Goal: Information Seeking & Learning: Learn about a topic

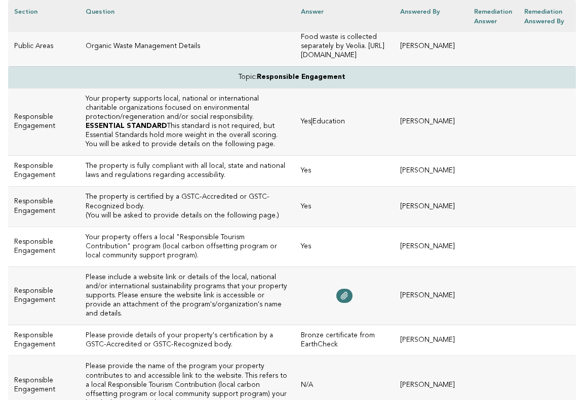
scroll to position [3625, 0]
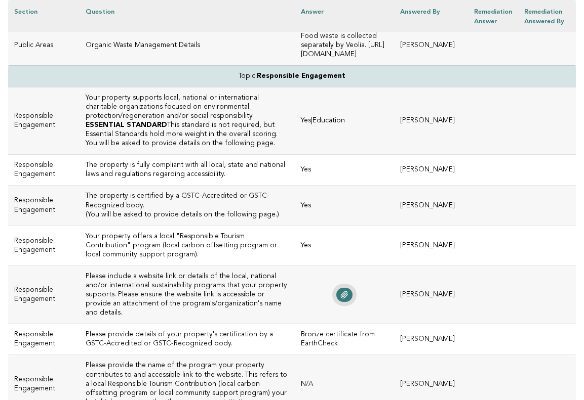
click at [347, 292] on icon at bounding box center [344, 295] width 7 height 7
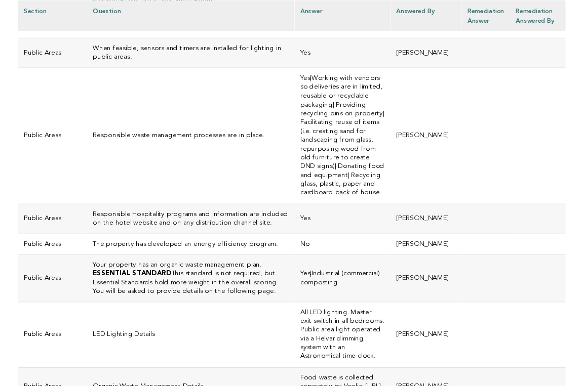
scroll to position [3267, 0]
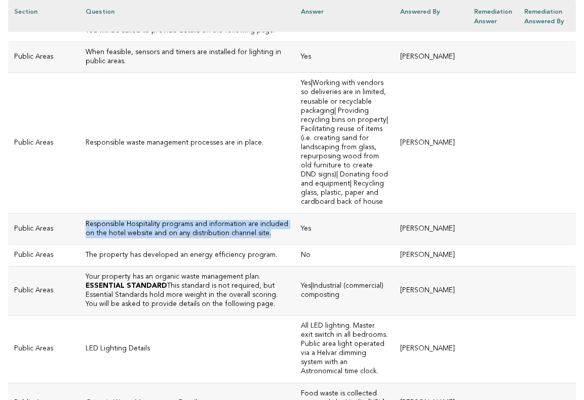
drag, startPoint x: 231, startPoint y: 193, endPoint x: 68, endPoint y: 190, distance: 162.6
click at [79, 214] on td "Responsible Hospitality programs and information are included on the hotel webs…" at bounding box center [186, 229] width 215 height 31
copy h3 "Responsible Hospitality programs and information are included on the hotel webs…"
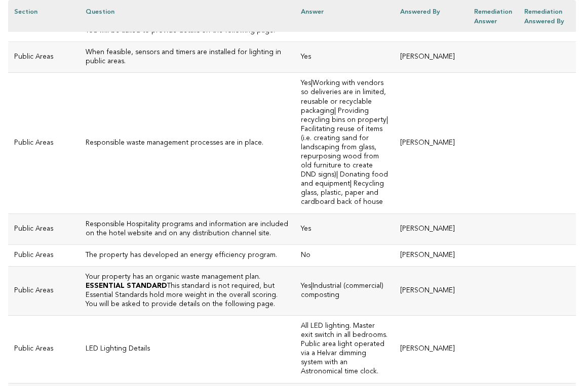
click at [232, 266] on td "Your property has an organic waste management plan. ESSENTIAL STANDARD This sta…" at bounding box center [186, 290] width 215 height 49
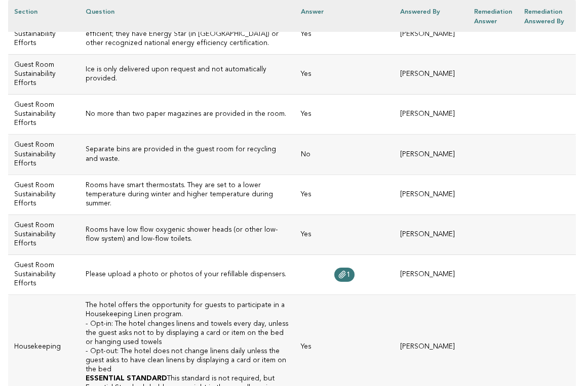
scroll to position [4179, 0]
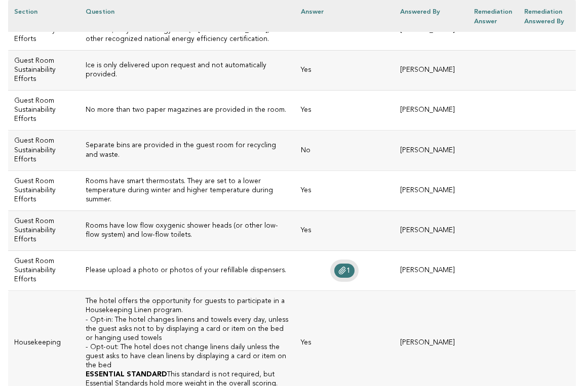
click at [350, 267] on span "1" at bounding box center [348, 270] width 4 height 7
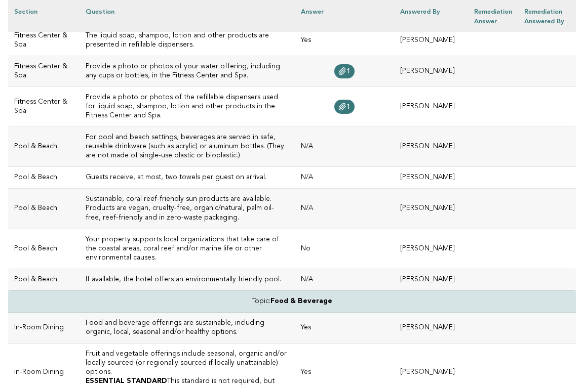
scroll to position [336, 0]
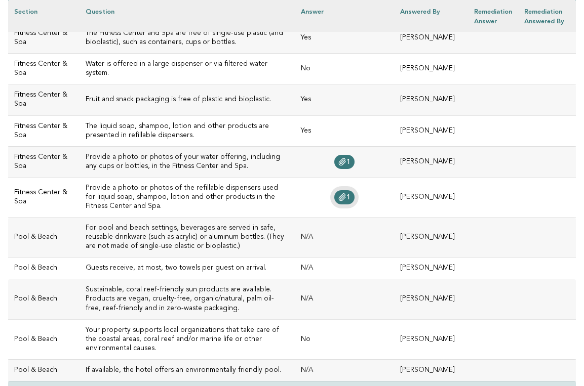
click at [350, 194] on span "1" at bounding box center [348, 197] width 4 height 7
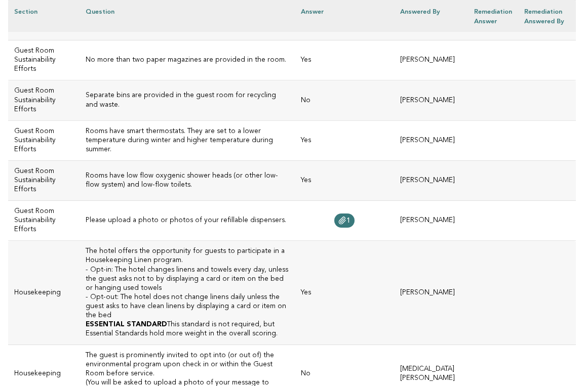
scroll to position [4231, 0]
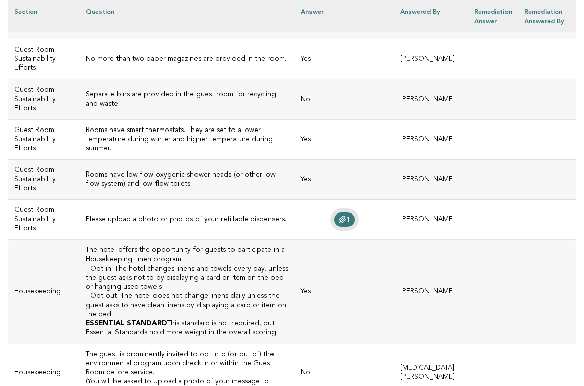
click at [345, 216] on icon at bounding box center [342, 219] width 7 height 7
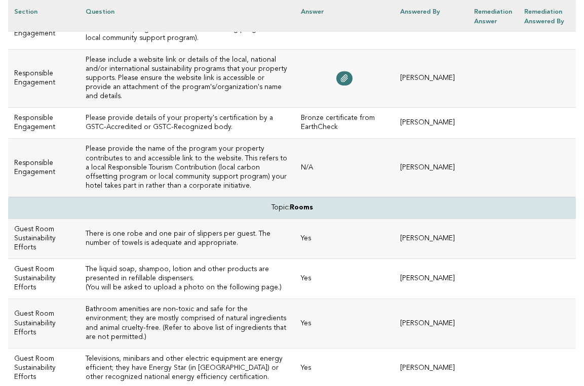
scroll to position [3849, 0]
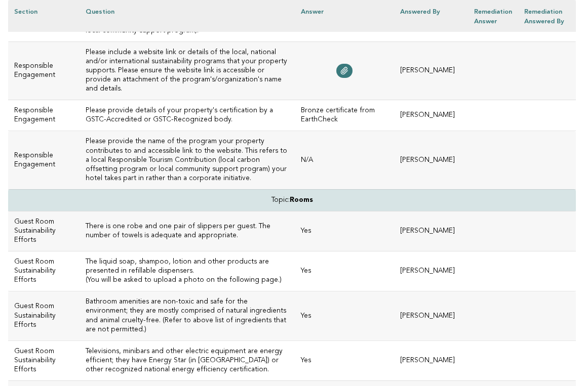
click at [144, 258] on h3 "The liquid soap, shampoo, lotion and other products are presented in refillable…" at bounding box center [187, 267] width 203 height 18
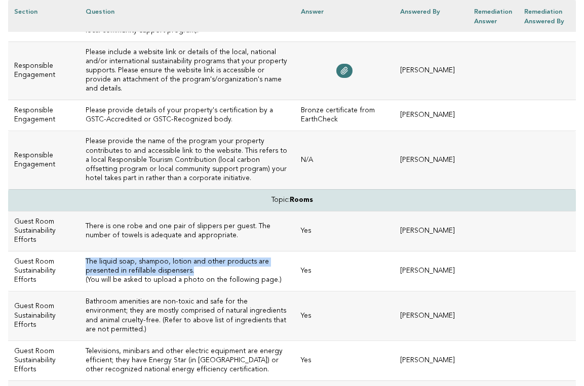
drag, startPoint x: 136, startPoint y: 193, endPoint x: 68, endPoint y: 186, distance: 67.7
click at [79, 252] on td "The liquid soap, shampoo, lotion and other products are presented in refillable…" at bounding box center [186, 272] width 215 height 40
copy h3 "The liquid soap, shampoo, lotion and other products are presented in refillable…"
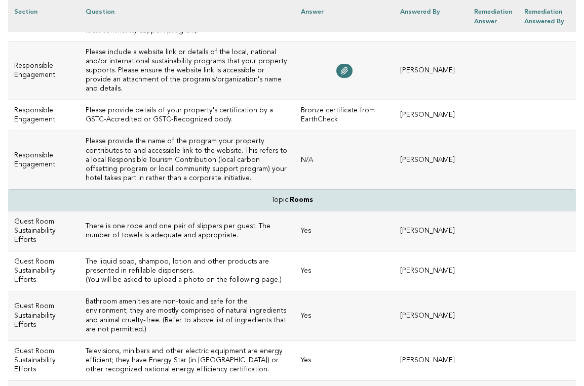
click at [173, 298] on h3 "Bathroom amenities are non-toxic and safe for the environment; they are mostly …" at bounding box center [187, 316] width 203 height 36
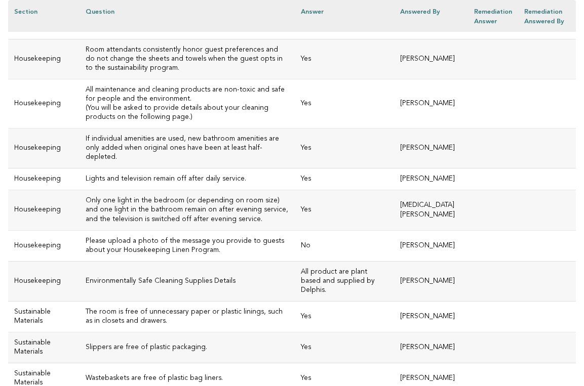
scroll to position [4598, 0]
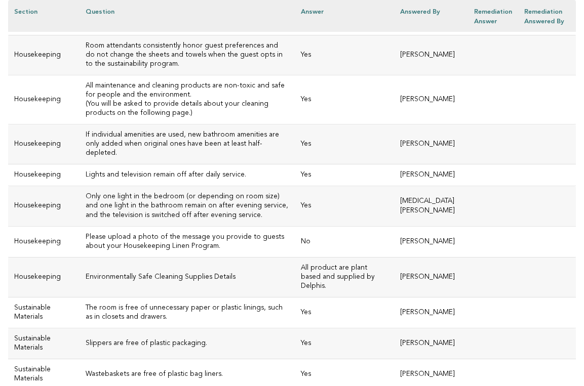
drag, startPoint x: 390, startPoint y: 143, endPoint x: 367, endPoint y: 144, distance: 23.3
click at [367, 257] on td "All product are plant based and supplied by Delphis." at bounding box center [344, 277] width 99 height 40
copy td "Delphis"
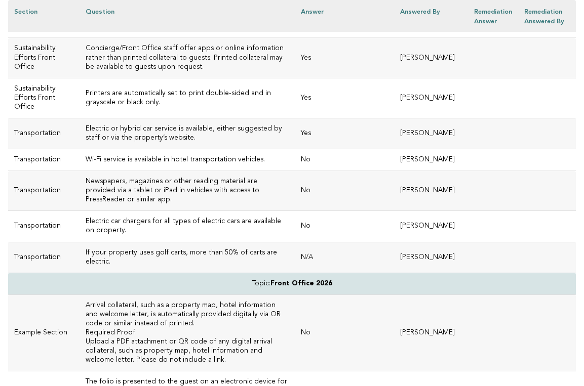
scroll to position [2696, 0]
